Goal: Task Accomplishment & Management: Manage account settings

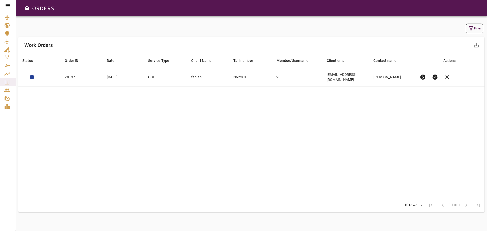
click at [8, 6] on icon at bounding box center [8, 5] width 5 height 3
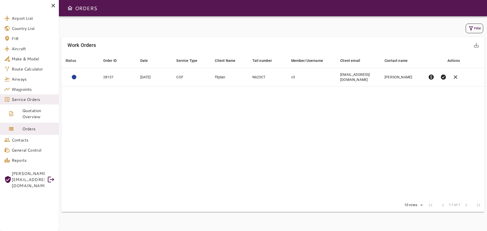
click at [54, 6] on icon at bounding box center [54, 6] width 4 height 4
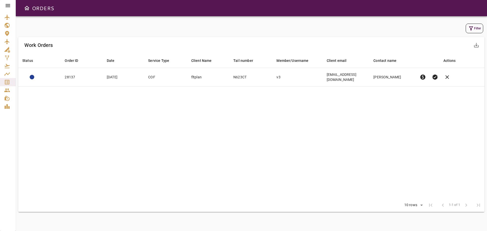
click at [7, 6] on icon at bounding box center [8, 6] width 6 height 6
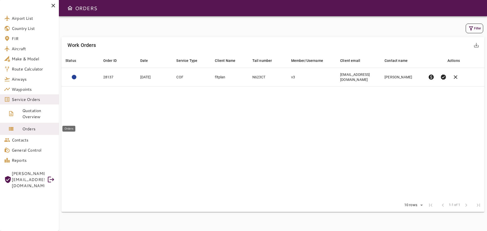
click at [36, 131] on span "Orders" at bounding box center [38, 129] width 32 height 6
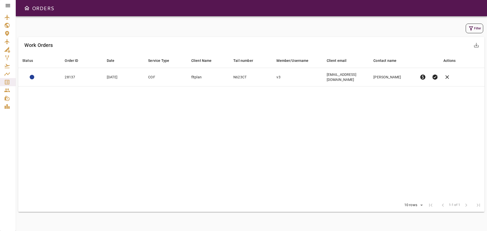
click at [8, 5] on icon at bounding box center [8, 5] width 5 height 3
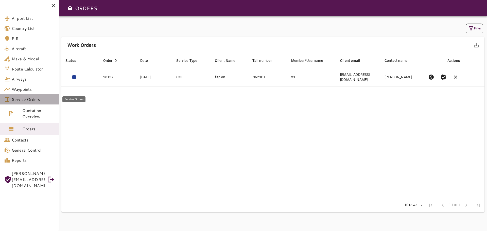
click at [34, 101] on span "Service Orders" at bounding box center [33, 99] width 43 height 6
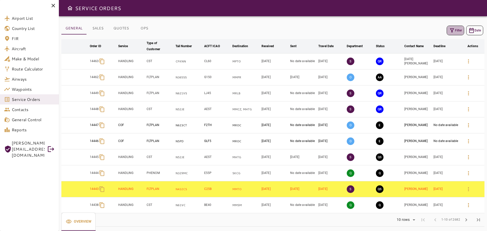
click at [456, 30] on button "Filter" at bounding box center [456, 31] width 18 height 10
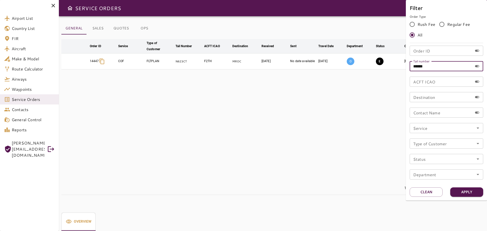
click at [445, 63] on input "******" at bounding box center [441, 66] width 63 height 10
click at [431, 193] on button "Clean" at bounding box center [426, 192] width 33 height 9
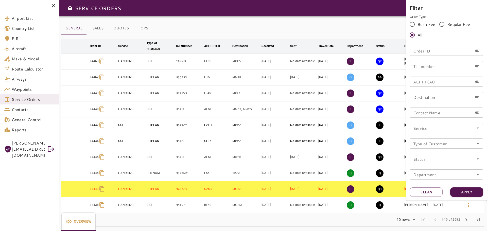
click at [419, 67] on input "Tail number" at bounding box center [441, 66] width 63 height 10
type input "******"
click at [469, 192] on button "Apply" at bounding box center [467, 192] width 33 height 9
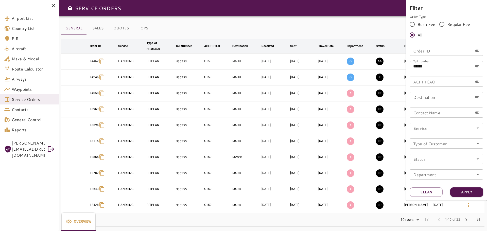
click at [21, 101] on div at bounding box center [243, 115] width 487 height 231
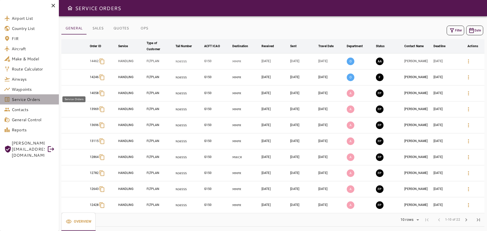
click at [24, 99] on span "Service Orders" at bounding box center [33, 99] width 43 height 6
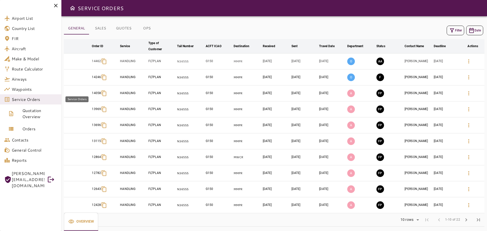
click at [24, 99] on span "Service Orders" at bounding box center [35, 99] width 46 height 6
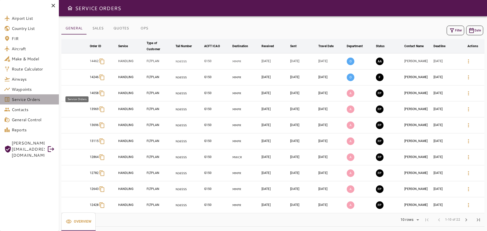
click at [25, 97] on span "Service Orders" at bounding box center [33, 99] width 43 height 6
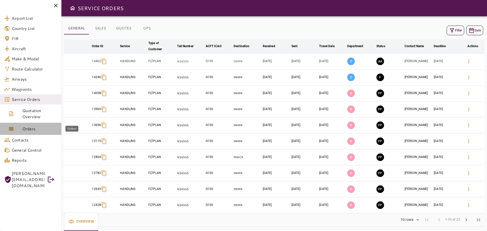
click at [27, 131] on span "Orders" at bounding box center [39, 129] width 35 height 6
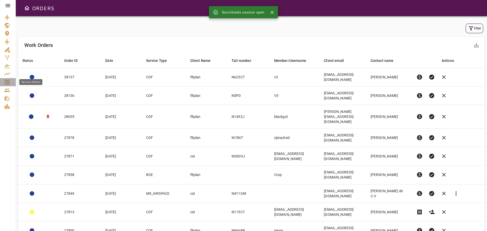
click at [9, 82] on icon "Service Orders" at bounding box center [7, 82] width 5 height 5
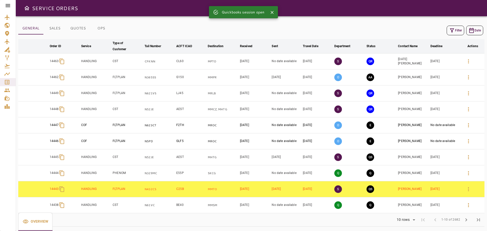
click at [8, 5] on icon at bounding box center [8, 6] width 6 height 6
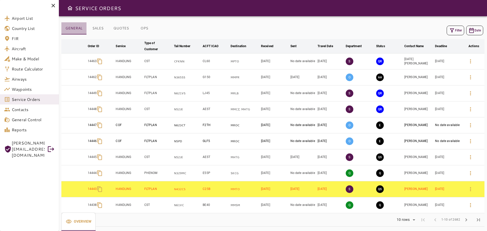
click at [73, 27] on button "GENERAL" at bounding box center [73, 28] width 25 height 12
click at [29, 98] on span "Service Orders" at bounding box center [33, 99] width 43 height 6
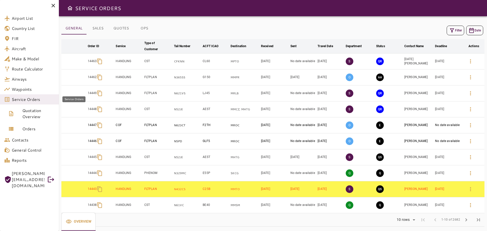
click at [32, 102] on span "Service Orders" at bounding box center [33, 99] width 43 height 6
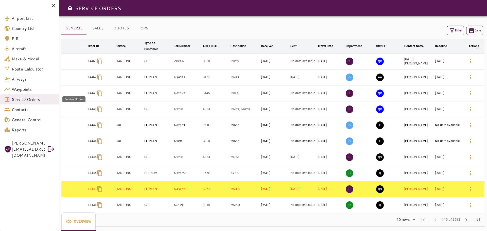
click at [32, 102] on span "Service Orders" at bounding box center [33, 99] width 43 height 6
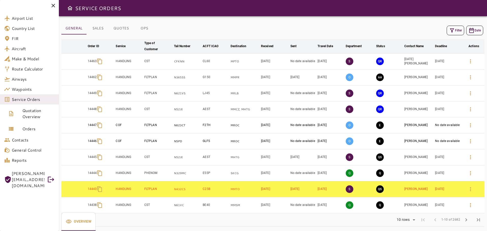
click at [53, 3] on icon at bounding box center [53, 6] width 6 height 6
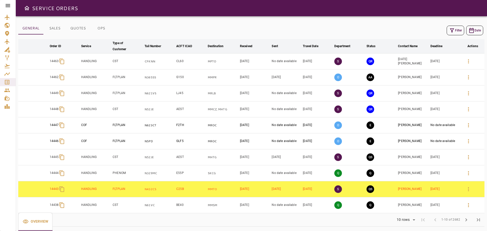
click at [10, 6] on icon at bounding box center [8, 5] width 5 height 3
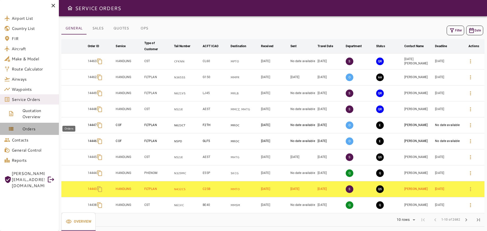
click at [30, 128] on span "Orders" at bounding box center [38, 129] width 32 height 6
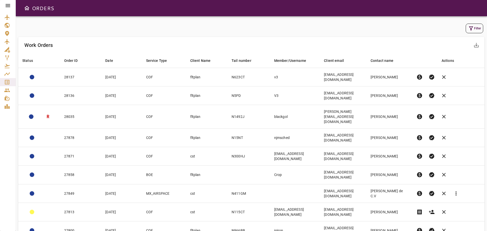
click at [9, 4] on icon at bounding box center [8, 5] width 5 height 3
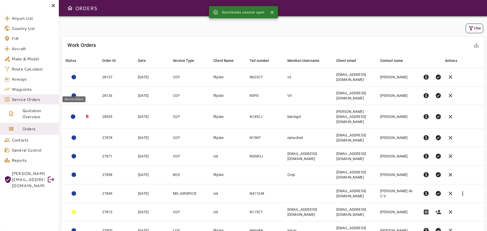
click at [32, 101] on span "Service Orders" at bounding box center [33, 99] width 43 height 6
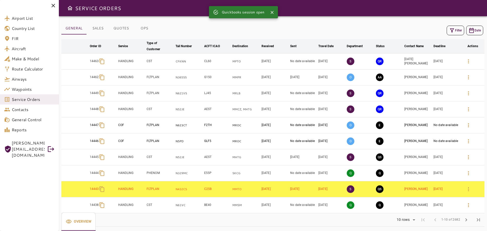
click at [451, 28] on icon "button" at bounding box center [452, 30] width 6 height 6
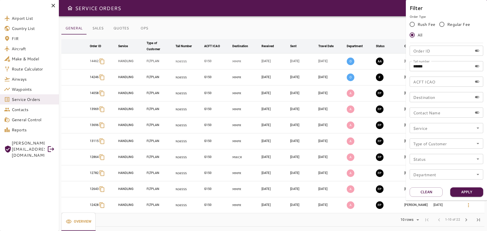
click at [288, 35] on div at bounding box center [243, 115] width 487 height 231
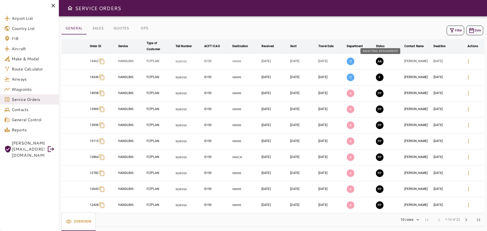
click at [383, 62] on button "AA" at bounding box center [380, 62] width 8 height 8
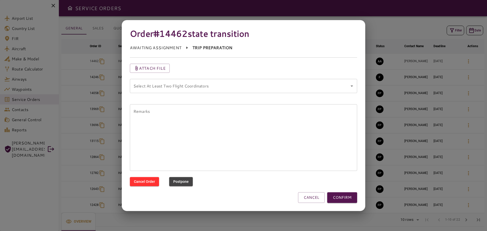
click at [338, 86] on coordinators "Select At Least Two Flight Coordinators" at bounding box center [239, 86] width 215 height 10
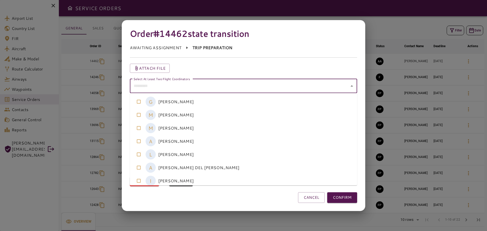
click at [189, 129] on coordinators-option-2 "M [PERSON_NAME]" at bounding box center [243, 128] width 227 height 13
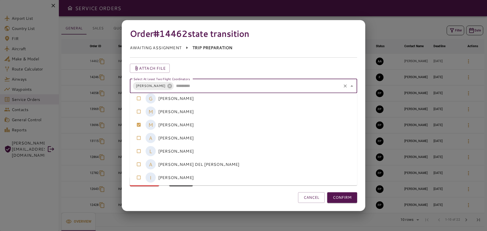
scroll to position [4, 0]
click at [170, 166] on coordinators-option-5 "A [PERSON_NAME] DEL [PERSON_NAME]" at bounding box center [243, 163] width 227 height 13
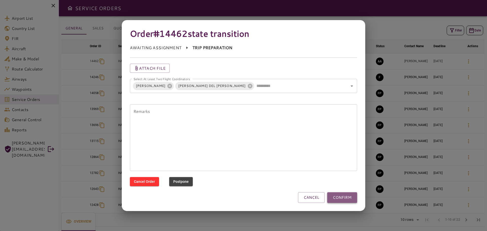
click at [343, 199] on button "CONFIRM" at bounding box center [342, 197] width 30 height 11
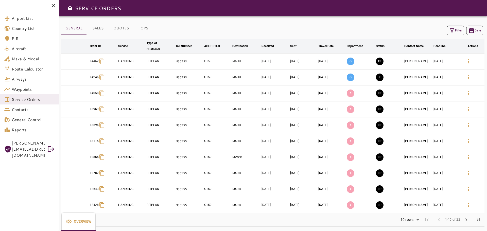
click at [52, 6] on icon at bounding box center [53, 6] width 6 height 6
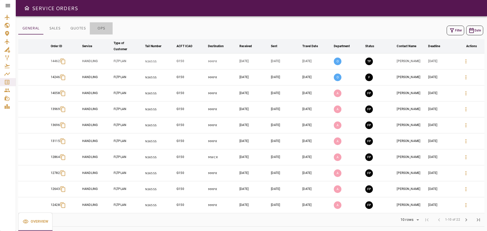
click at [101, 28] on button "OPS" at bounding box center [101, 28] width 23 height 12
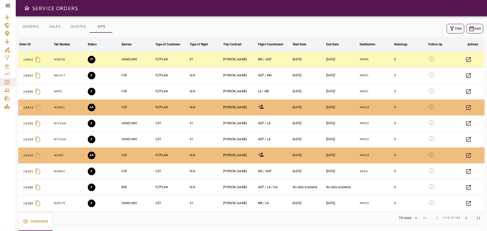
scroll to position [0, 0]
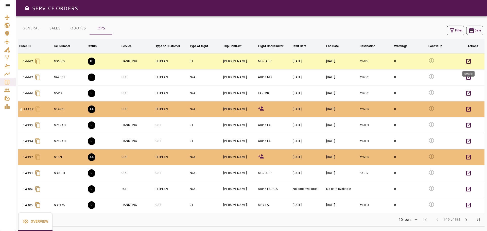
click at [471, 62] on icon "button" at bounding box center [469, 61] width 5 height 5
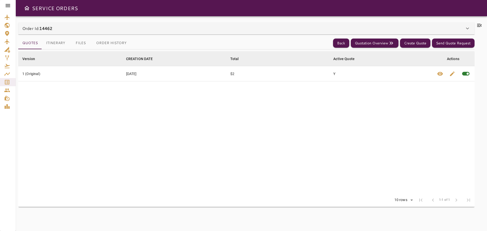
click at [481, 25] on icon at bounding box center [480, 25] width 6 height 6
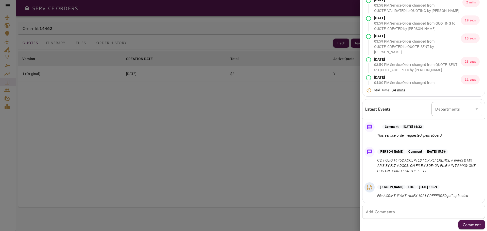
scroll to position [52, 0]
click at [302, 150] on div at bounding box center [243, 115] width 487 height 231
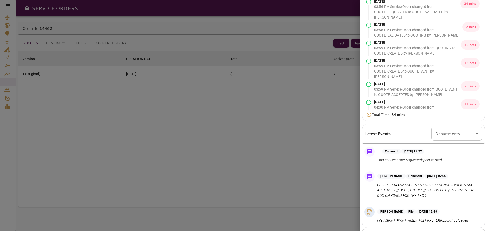
scroll to position [0, 0]
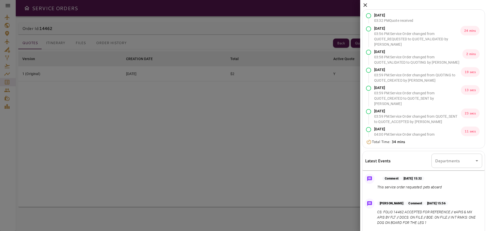
click at [367, 6] on icon at bounding box center [366, 5] width 6 height 6
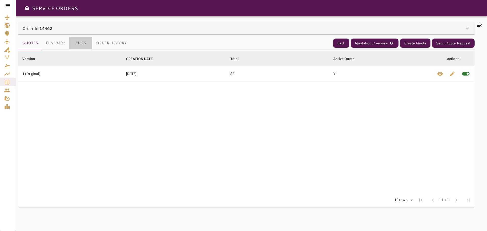
click at [78, 42] on button "Files" at bounding box center [80, 43] width 23 height 12
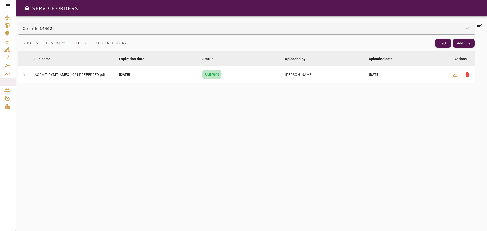
click at [57, 45] on button "Itinerary" at bounding box center [55, 43] width 27 height 12
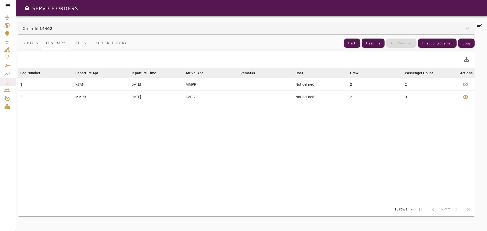
click at [478, 25] on icon at bounding box center [480, 25] width 5 height 3
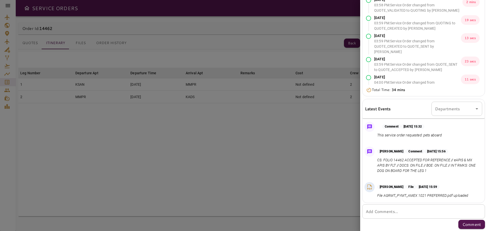
scroll to position [52, 0]
click at [227, 165] on div at bounding box center [243, 115] width 487 height 231
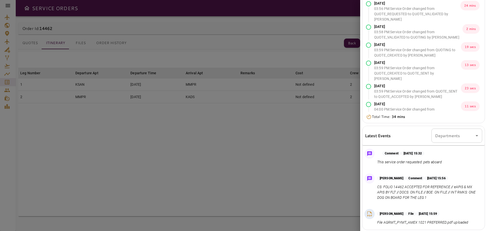
scroll to position [0, 0]
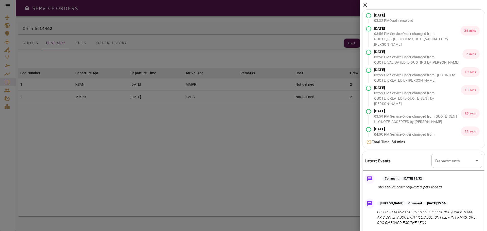
click at [366, 4] on icon at bounding box center [366, 5] width 6 height 6
